Goal: Task Accomplishment & Management: Use online tool/utility

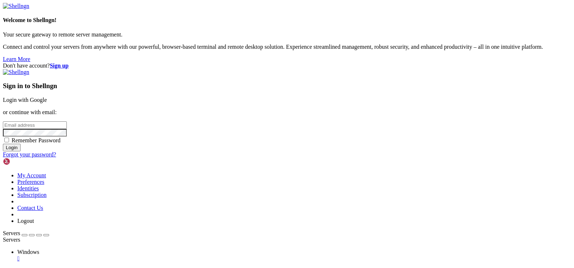
type input "[EMAIL_ADDRESS][DOMAIN_NAME]"
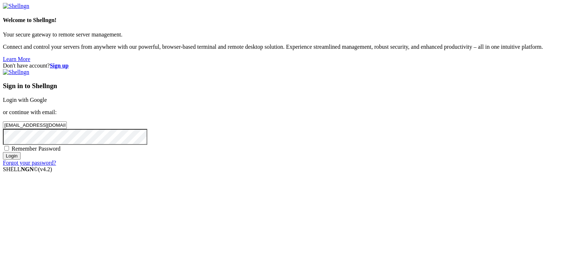
click at [21, 160] on input "Login" at bounding box center [12, 156] width 18 height 8
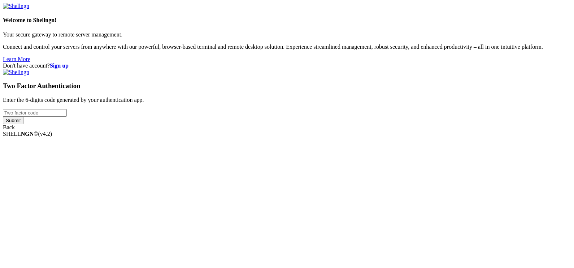
click at [67, 117] on input "number" at bounding box center [35, 113] width 64 height 8
type input "885449"
click at [23, 124] on input "Submit" at bounding box center [13, 121] width 21 height 8
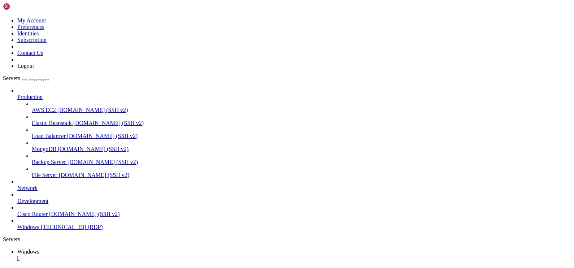
click at [46, 80] on icon "button" at bounding box center [46, 80] width 0 height 0
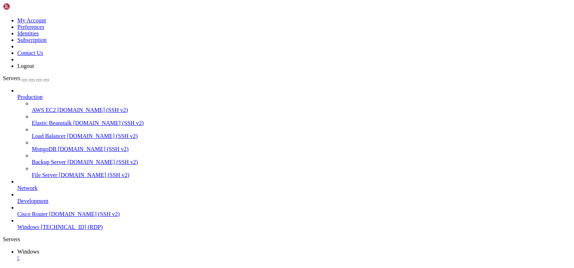
drag, startPoint x: 324, startPoint y: 332, endPoint x: 174, endPoint y: 354, distance: 151.1
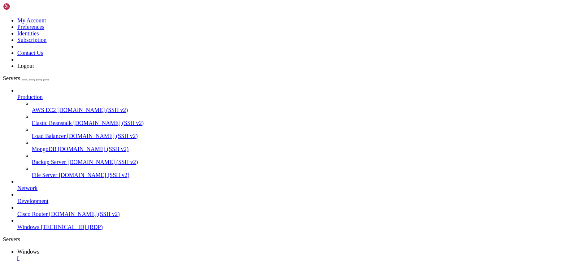
drag, startPoint x: 274, startPoint y: 331, endPoint x: 366, endPoint y: 355, distance: 94.4
drag, startPoint x: 398, startPoint y: 339, endPoint x: 167, endPoint y: 494, distance: 278.5
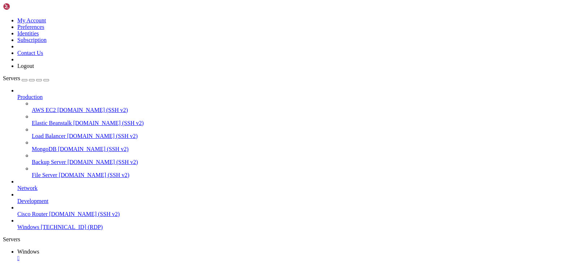
drag, startPoint x: 111, startPoint y: 324, endPoint x: 493, endPoint y: 348, distance: 383.3
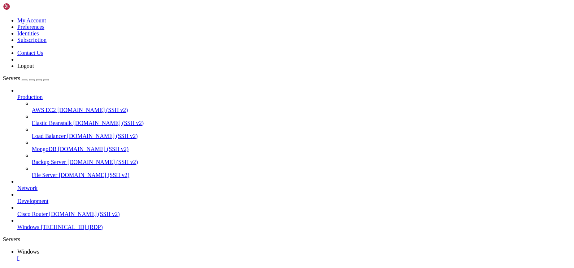
drag, startPoint x: 466, startPoint y: 351, endPoint x: 176, endPoint y: 382, distance: 291.3
drag, startPoint x: 217, startPoint y: 383, endPoint x: 485, endPoint y: 363, distance: 268.8
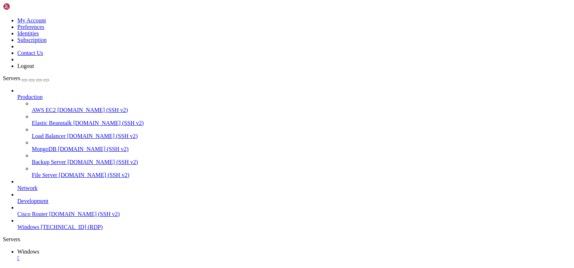
drag, startPoint x: 278, startPoint y: 447, endPoint x: 276, endPoint y: 466, distance: 19.3
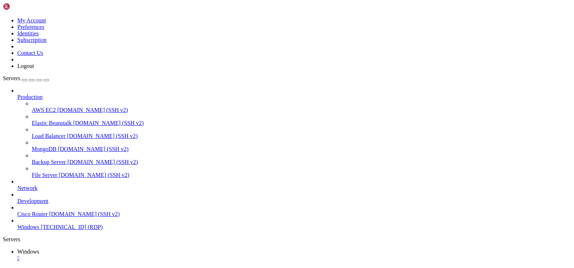
drag, startPoint x: 276, startPoint y: 466, endPoint x: 257, endPoint y: 515, distance: 52.3
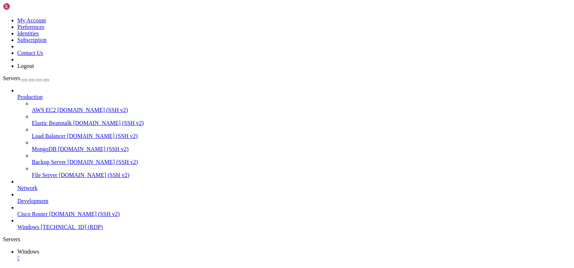
drag, startPoint x: 415, startPoint y: 517, endPoint x: 411, endPoint y: 536, distance: 19.6
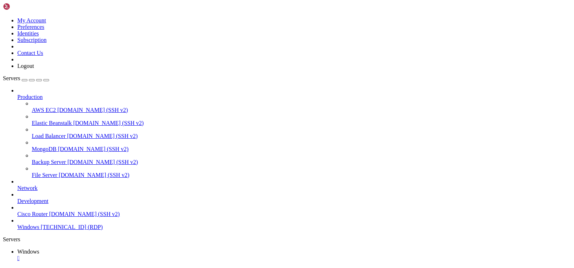
drag, startPoint x: 337, startPoint y: 437, endPoint x: 343, endPoint y: 444, distance: 9.7
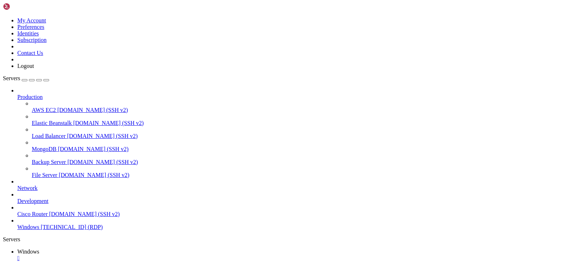
drag, startPoint x: 286, startPoint y: 376, endPoint x: 172, endPoint y: 376, distance: 114.1
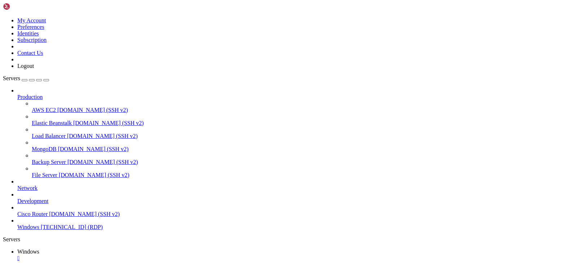
drag, startPoint x: 470, startPoint y: 371, endPoint x: 140, endPoint y: 442, distance: 338.1
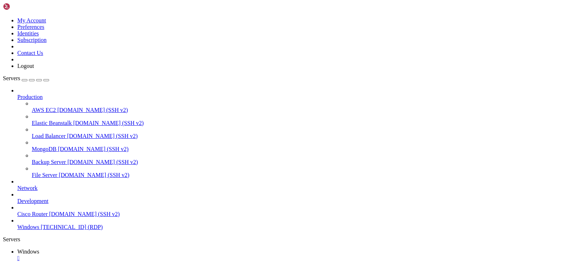
drag, startPoint x: 275, startPoint y: 442, endPoint x: 376, endPoint y: 351, distance: 135.8
drag, startPoint x: 201, startPoint y: 347, endPoint x: 501, endPoint y: 354, distance: 300.2
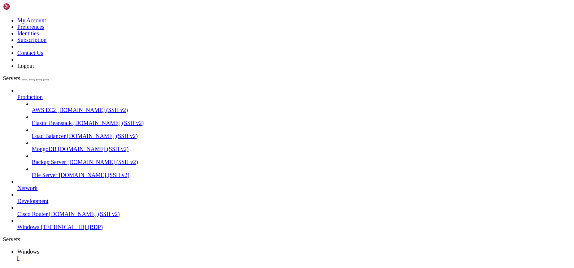
drag, startPoint x: 229, startPoint y: 347, endPoint x: 487, endPoint y: 360, distance: 258.2
drag, startPoint x: 478, startPoint y: 356, endPoint x: 532, endPoint y: 353, distance: 54.3
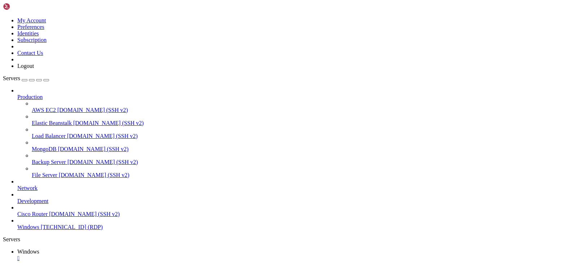
drag, startPoint x: 381, startPoint y: 513, endPoint x: 281, endPoint y: 514, distance: 100.1
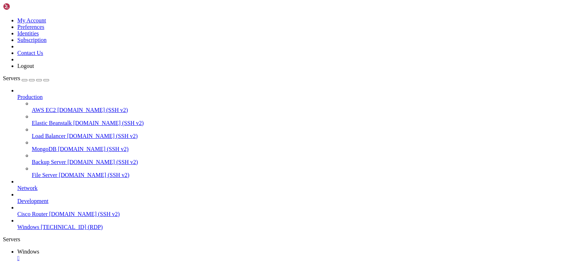
drag, startPoint x: 287, startPoint y: 377, endPoint x: 168, endPoint y: 378, distance: 119.2
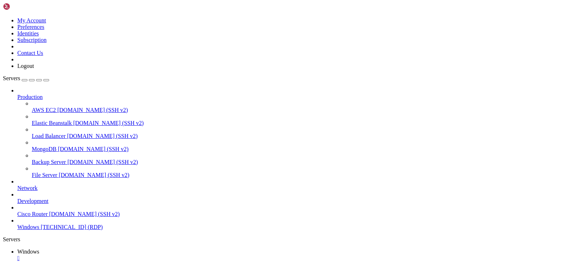
drag, startPoint x: 414, startPoint y: 514, endPoint x: 413, endPoint y: 532, distance: 18.5
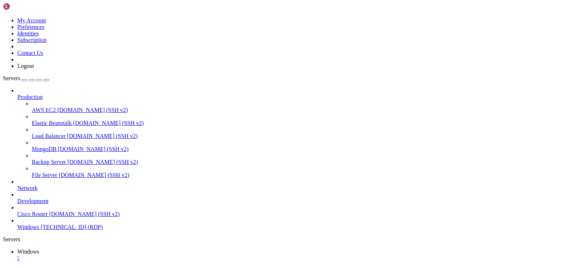
drag, startPoint x: 509, startPoint y: 353, endPoint x: 479, endPoint y: 322, distance: 43.2
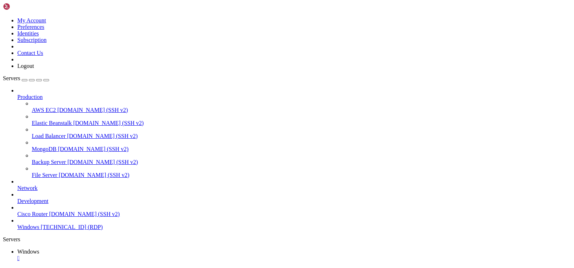
drag, startPoint x: 349, startPoint y: 363, endPoint x: 336, endPoint y: 484, distance: 121.7
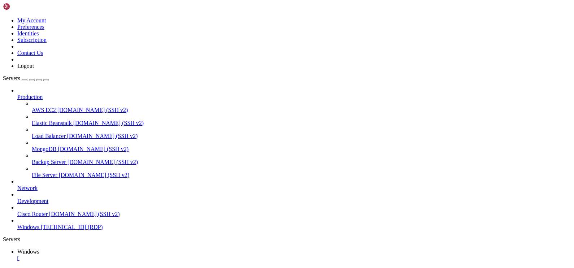
drag, startPoint x: 350, startPoint y: 366, endPoint x: 334, endPoint y: 502, distance: 137.1
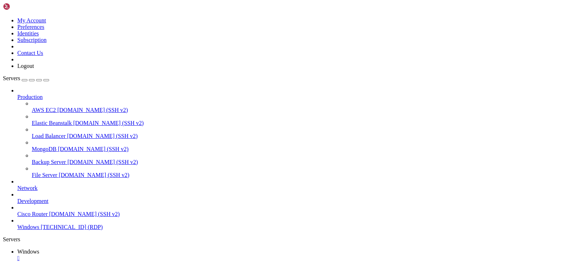
drag, startPoint x: 198, startPoint y: 379, endPoint x: 208, endPoint y: 346, distance: 34.5
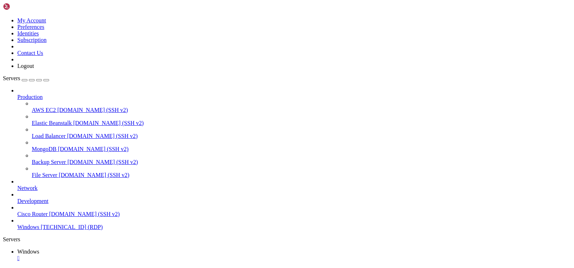
drag, startPoint x: 193, startPoint y: 377, endPoint x: 206, endPoint y: 347, distance: 32.7
drag, startPoint x: 300, startPoint y: 340, endPoint x: 426, endPoint y: 335, distance: 126.2
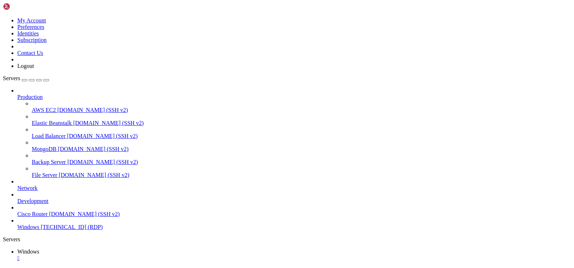
drag, startPoint x: 163, startPoint y: 450, endPoint x: 155, endPoint y: 449, distance: 8.7
drag, startPoint x: 167, startPoint y: 454, endPoint x: 95, endPoint y: 442, distance: 72.1
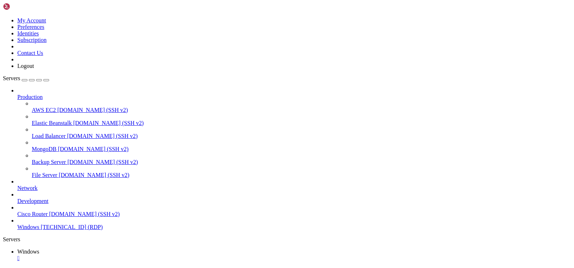
drag, startPoint x: 159, startPoint y: 455, endPoint x: 122, endPoint y: 446, distance: 38.7
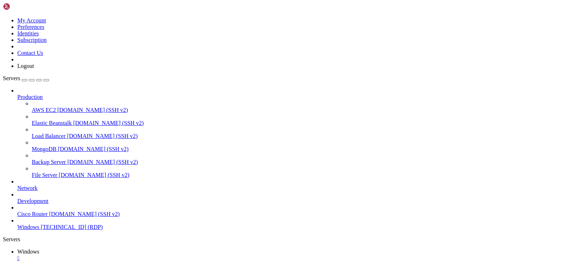
drag, startPoint x: 151, startPoint y: 514, endPoint x: 57, endPoint y: 440, distance: 118.8
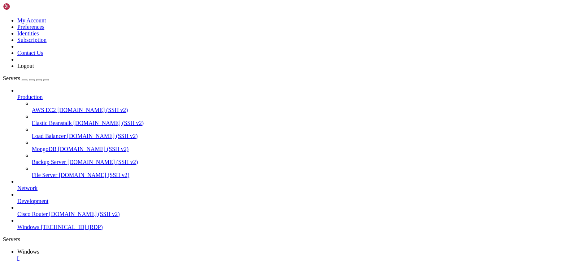
drag, startPoint x: 83, startPoint y: 323, endPoint x: 485, endPoint y: 351, distance: 402.7
